Goal: Task Accomplishment & Management: Manage account settings

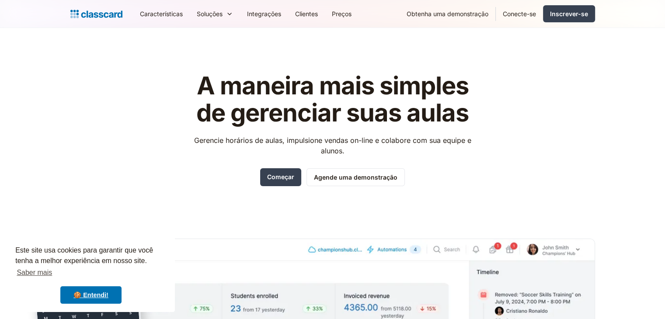
click at [521, 123] on div "A maneira mais simples de gerenciar suas aulas Gerencie horários de aulas, impu…" at bounding box center [332, 264] width 524 height 411
click at [425, 0] on html "Este site usa cookies para garantir que você tenha a melhor experiência em noss…" at bounding box center [332, 159] width 665 height 319
click at [571, 13] on font "Inscrever-se" at bounding box center [569, 13] width 38 height 7
click at [633, 64] on header "A maneira mais simples de gerenciar suas aulas Gerencie horários de aulas, impu…" at bounding box center [332, 249] width 665 height 442
click at [509, 11] on font "Conecte-se" at bounding box center [518, 13] width 33 height 7
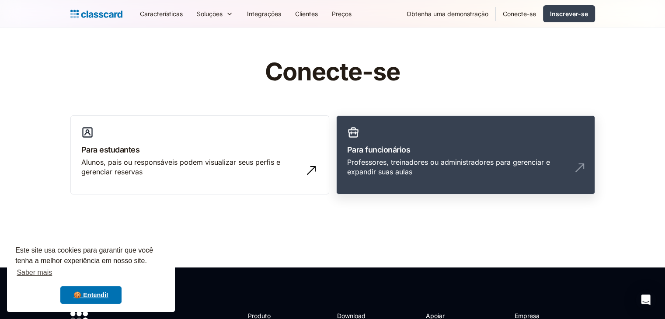
click at [448, 170] on div "Professores, treinadores ou administradores para gerenciar e expandir suas aulas" at bounding box center [456, 167] width 219 height 20
